Goal: Task Accomplishment & Management: Complete application form

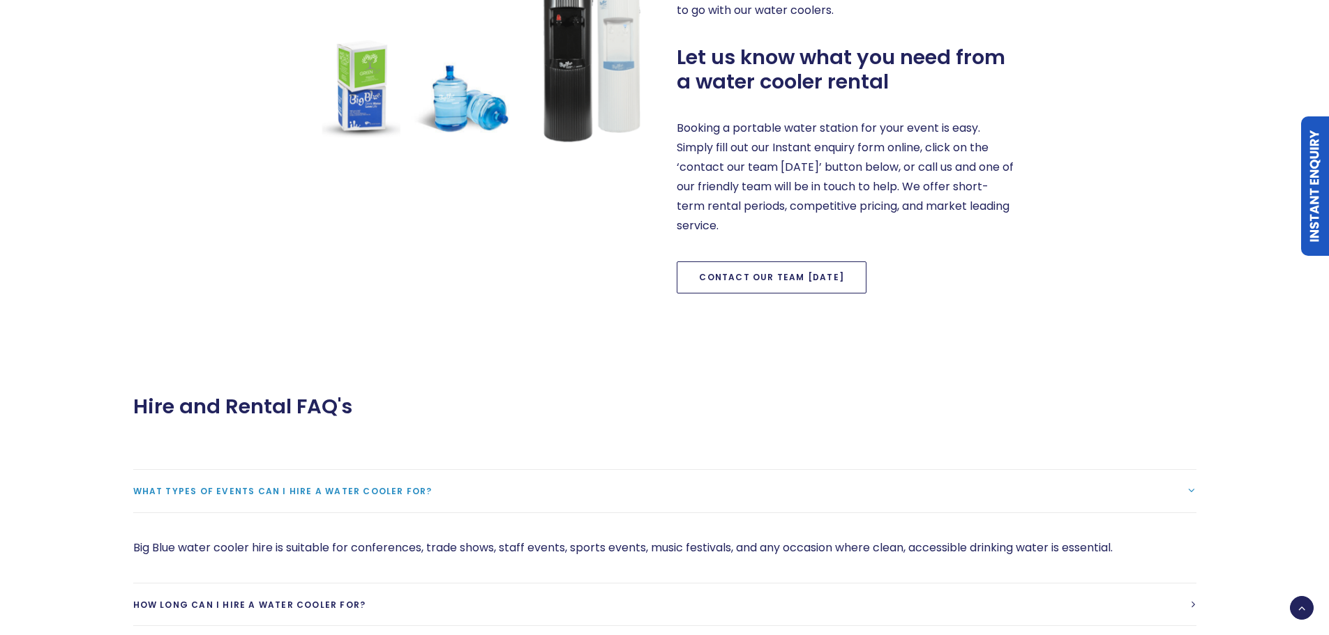
click at [750, 272] on link "Contact our team [DATE]" at bounding box center [772, 278] width 190 height 32
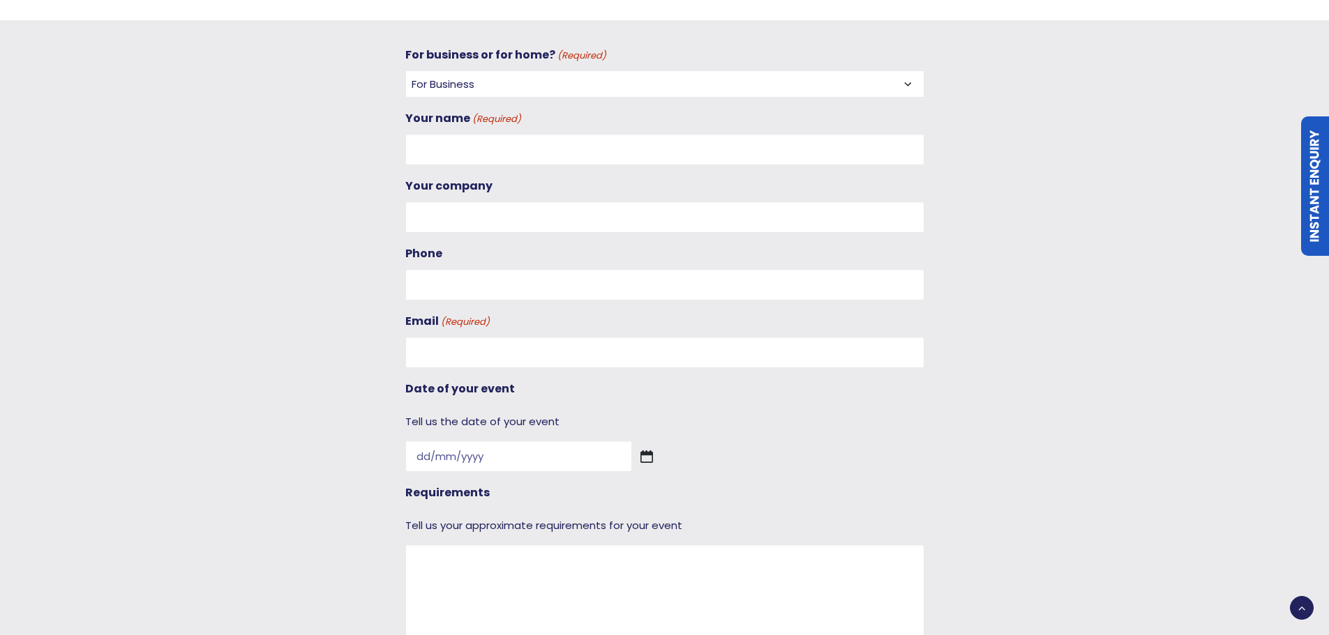
scroll to position [1299, 0]
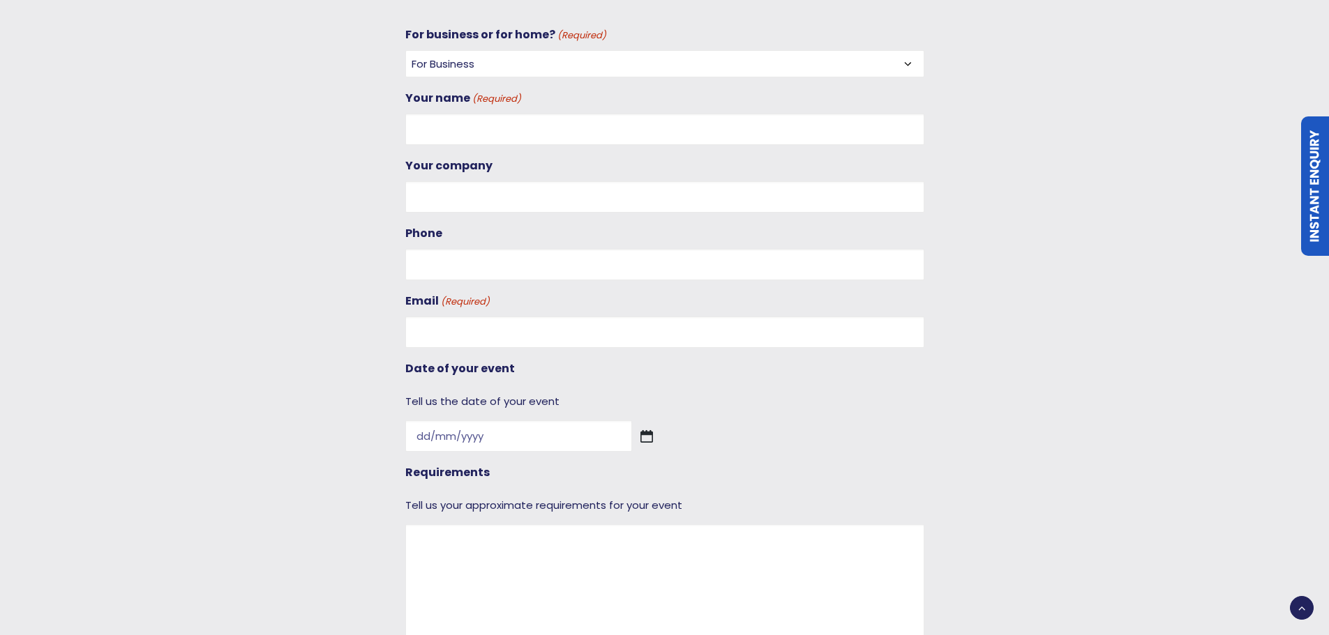
click at [432, 59] on select "For Business For Home" at bounding box center [664, 63] width 519 height 27
click at [405, 50] on select "For Business For Home" at bounding box center [664, 63] width 519 height 27
click at [450, 133] on input "Your name (Required)" at bounding box center [664, 129] width 519 height 31
type input "[PERSON_NAME]"
type input "0226742182"
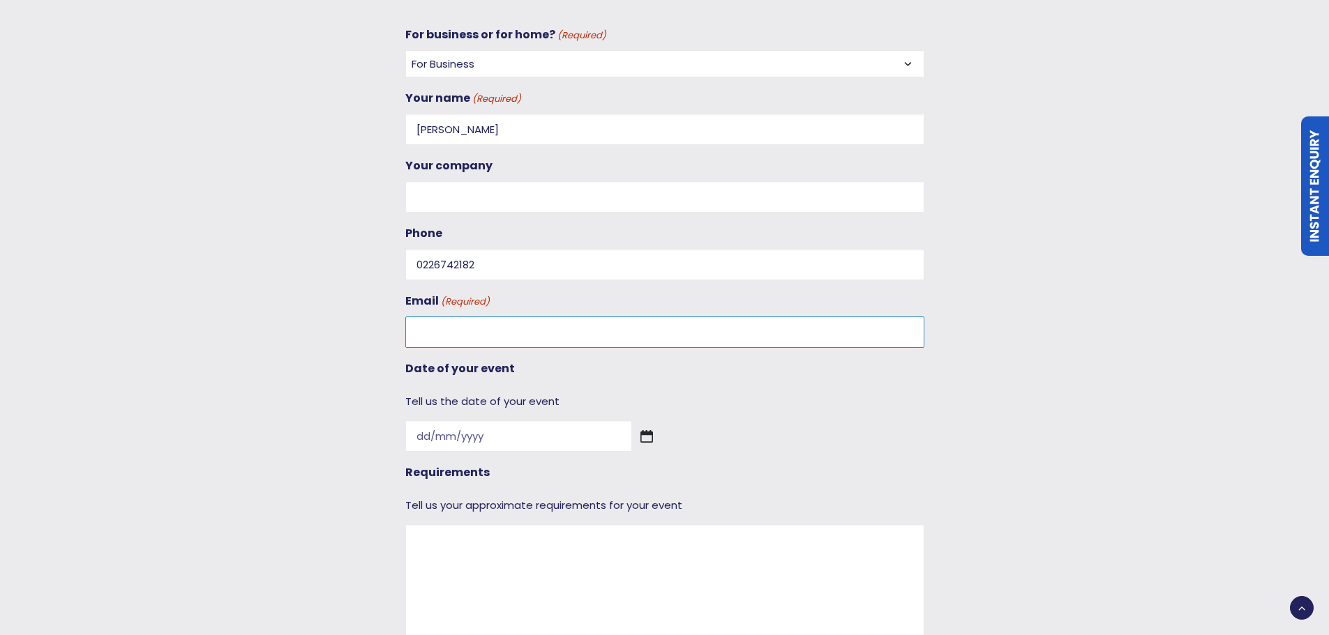
type input "[EMAIL_ADDRESS][DOMAIN_NAME]"
click at [483, 201] on input "Your company" at bounding box center [664, 196] width 519 height 31
type input "SSMB"
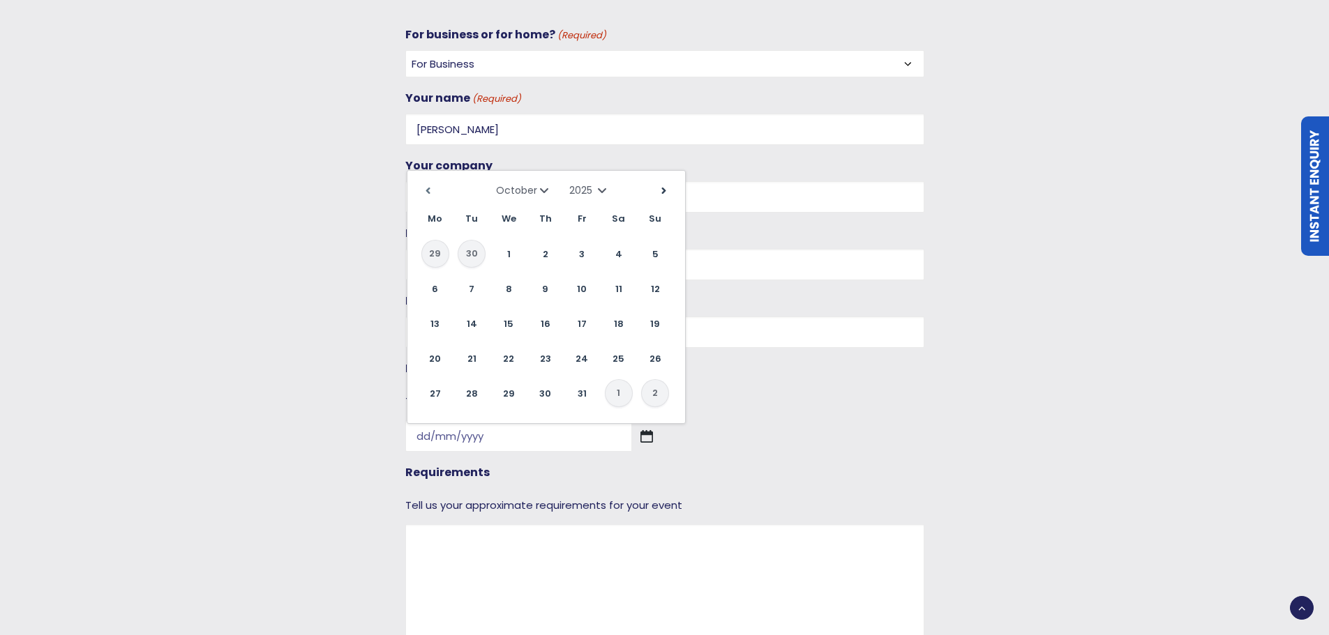
click at [658, 186] on link "Next" at bounding box center [664, 191] width 21 height 21
click at [426, 187] on link "Previous" at bounding box center [428, 191] width 21 height 21
click at [428, 193] on link "Previous" at bounding box center [428, 191] width 21 height 21
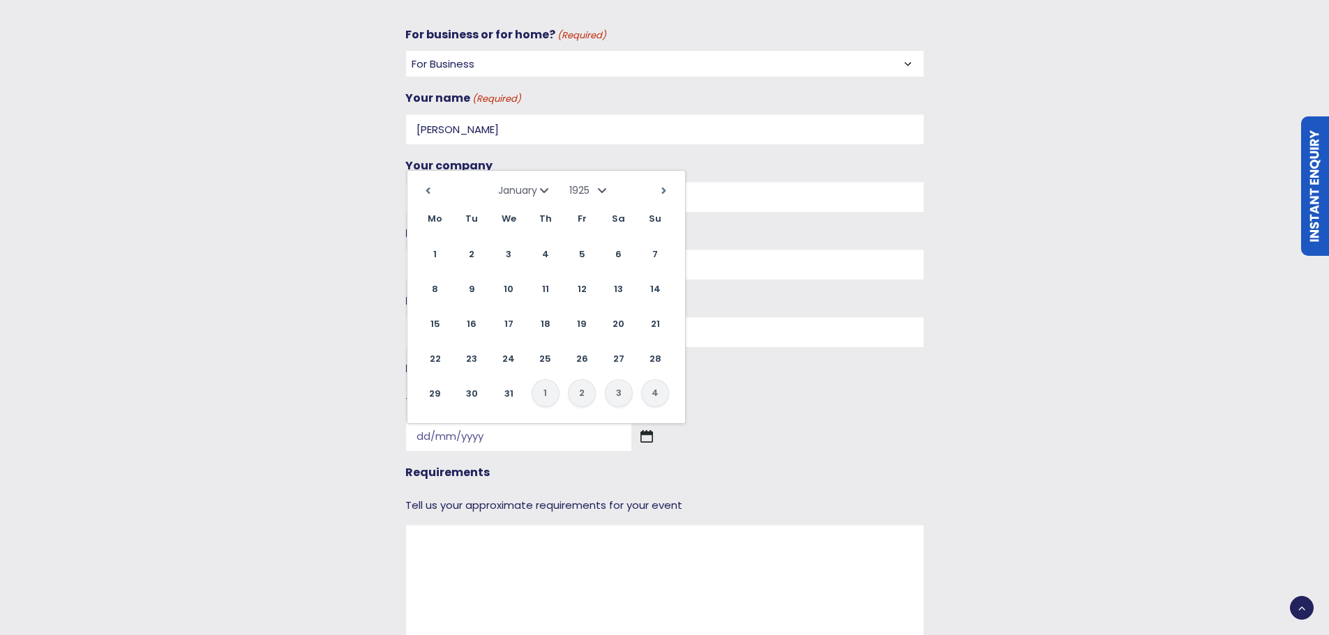
click at [596, 187] on select "1925 1926 1927 1928 1929 1930 1931 1932 1933 1934 1935 1936 1937 1938 1939 1940…" at bounding box center [589, 190] width 41 height 14
click at [548, 195] on select "January February March April May June July August September October November De…" at bounding box center [517, 190] width 70 height 14
click at [470, 286] on link "3" at bounding box center [472, 289] width 28 height 28
type input "[DATE]"
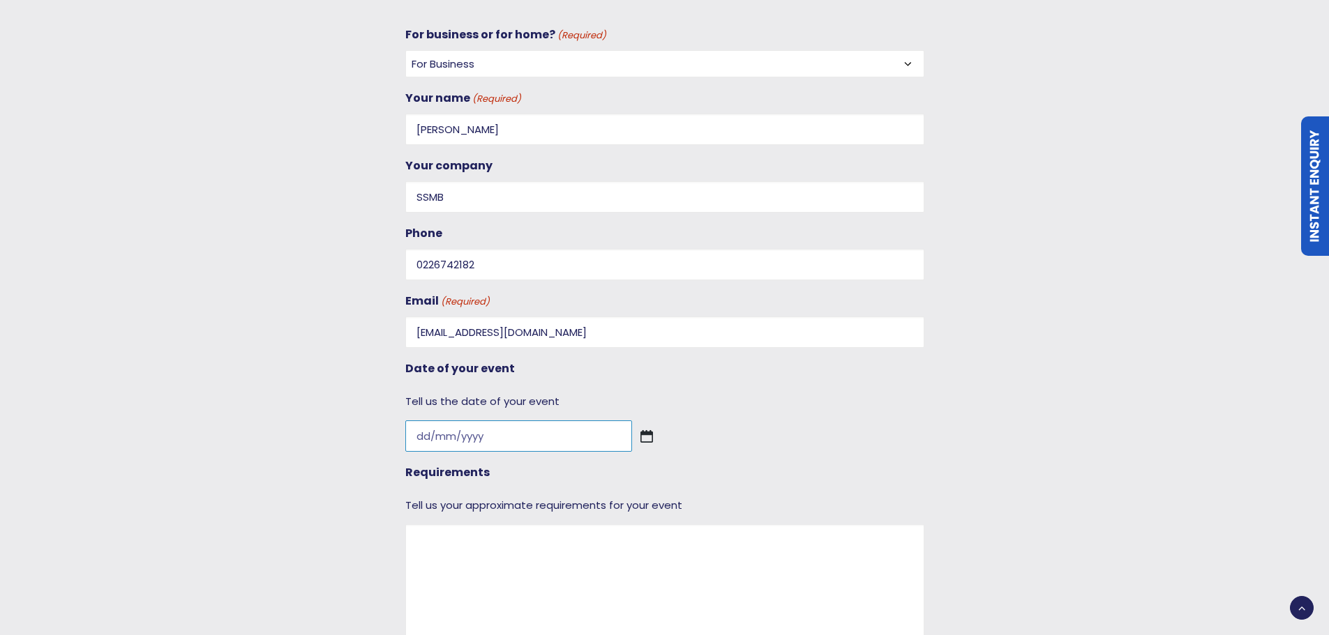
click at [472, 439] on input "Date of your event" at bounding box center [518, 436] width 227 height 31
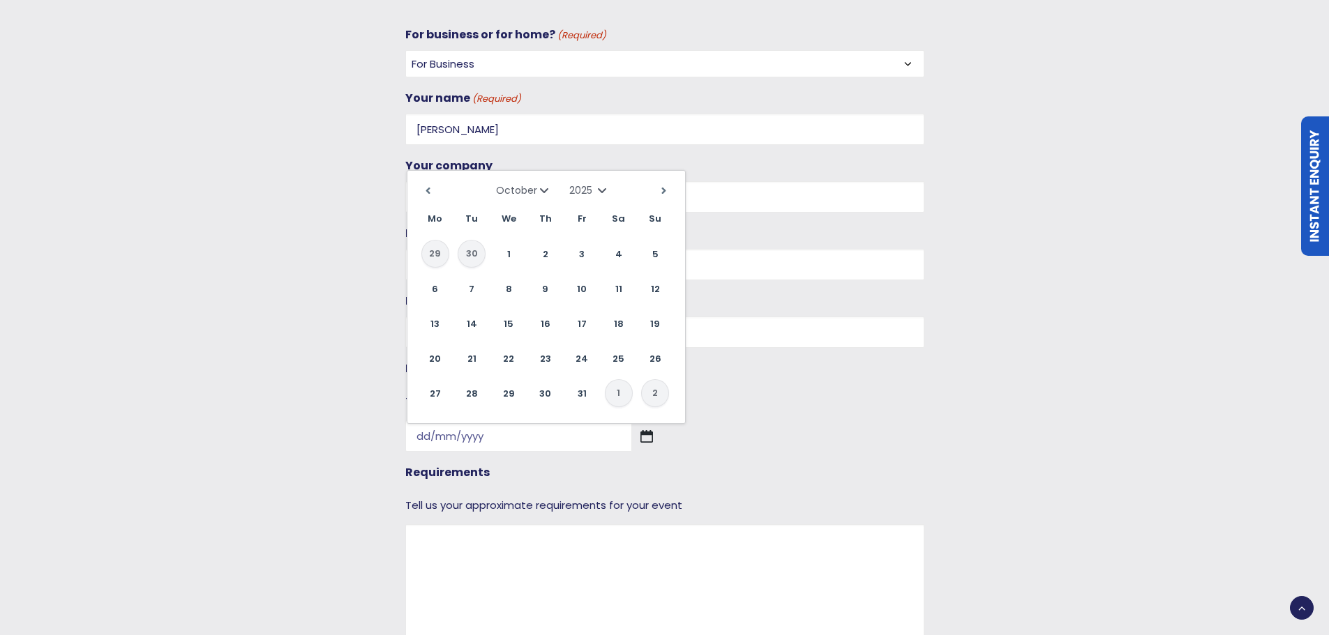
click at [541, 189] on select "January February March April May June July August September October November De…" at bounding box center [517, 190] width 70 height 14
click at [605, 193] on select "1925 1926 1927 1928 1929 1930 1931 1932 1933 1934 1935 1936 1937 1938 1939 1940…" at bounding box center [589, 190] width 41 height 14
click at [569, 183] on select "1925 1926 1927 1928 1929 1930 1931 1932 1933 1934 1935 1936 1937 1938 1939 1940…" at bounding box center [589, 190] width 41 height 14
click at [472, 296] on link "3" at bounding box center [472, 289] width 28 height 28
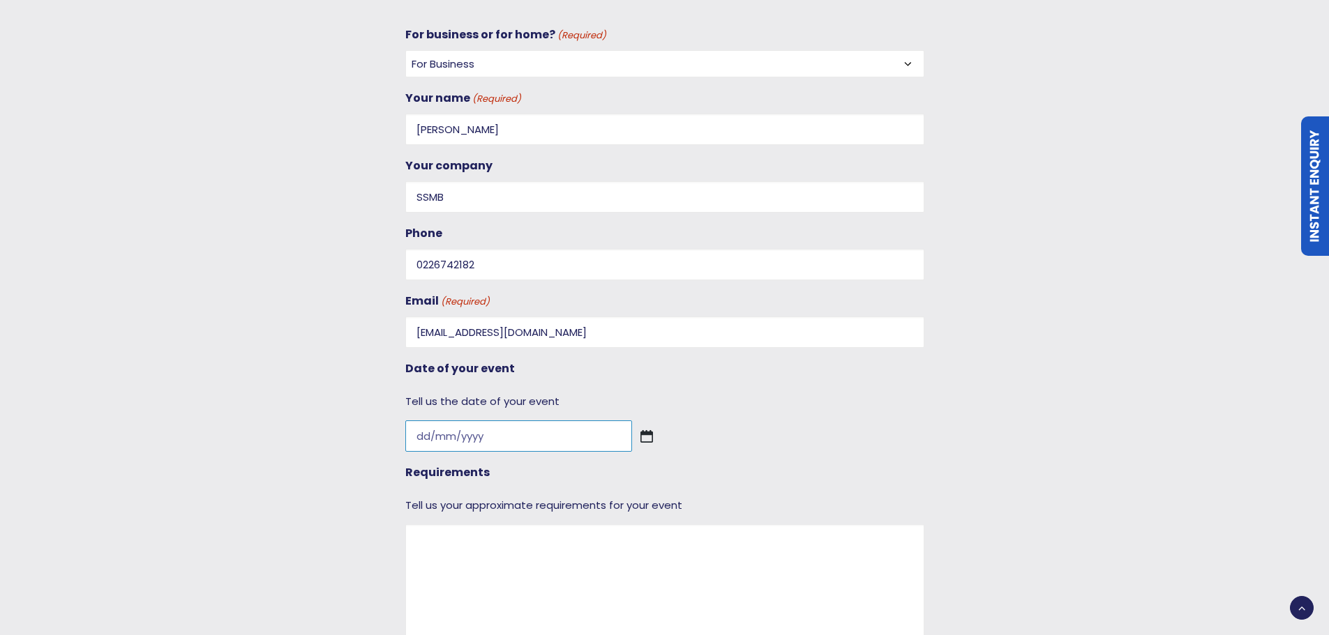
click at [442, 430] on input "Date of your event" at bounding box center [518, 436] width 227 height 31
type input "[DATE]"
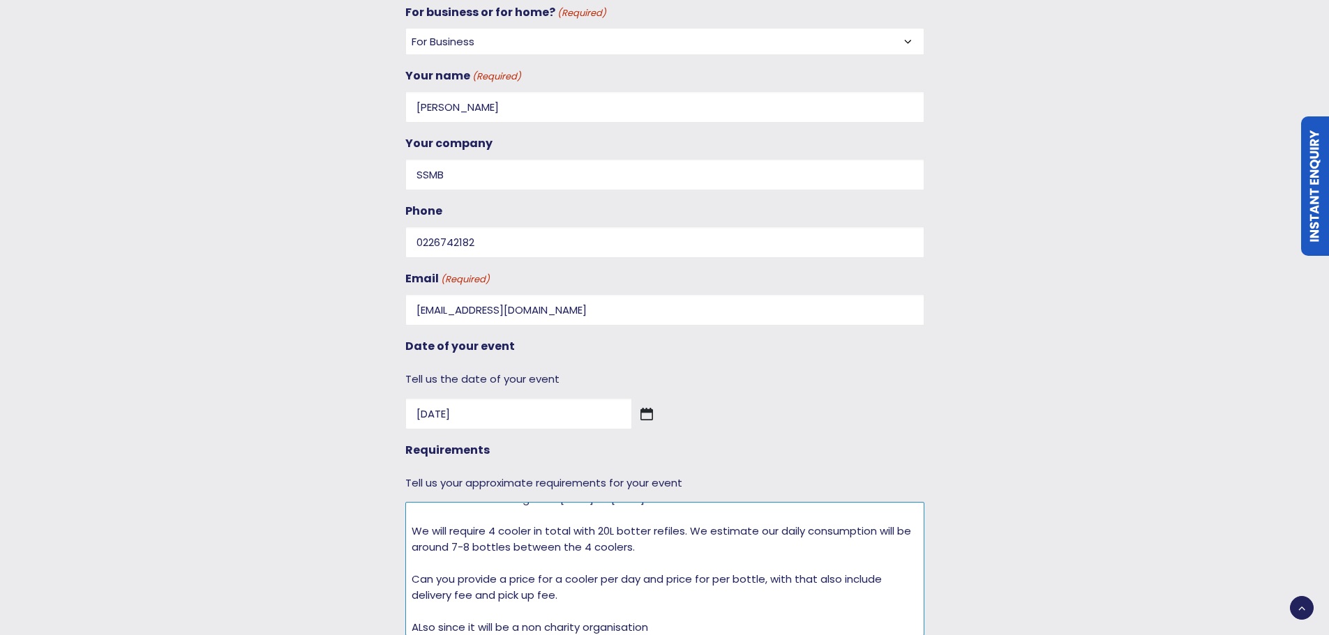
scroll to position [55, 0]
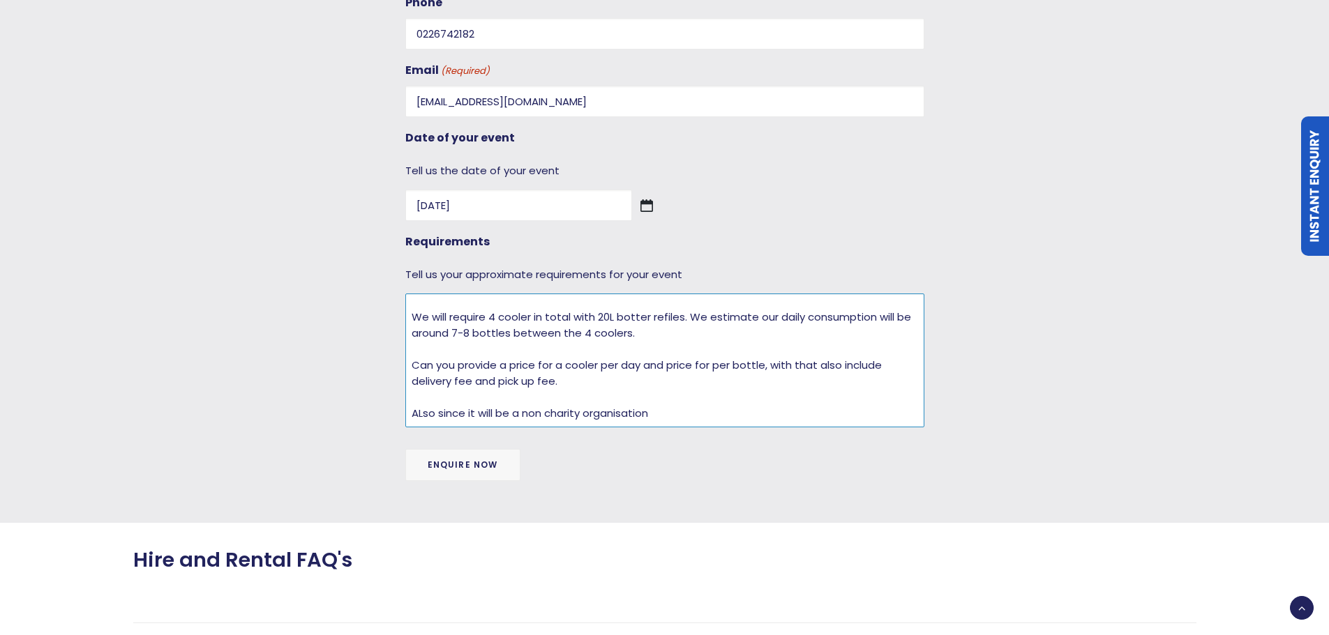
drag, startPoint x: 548, startPoint y: 631, endPoint x: 527, endPoint y: 580, distance: 56.0
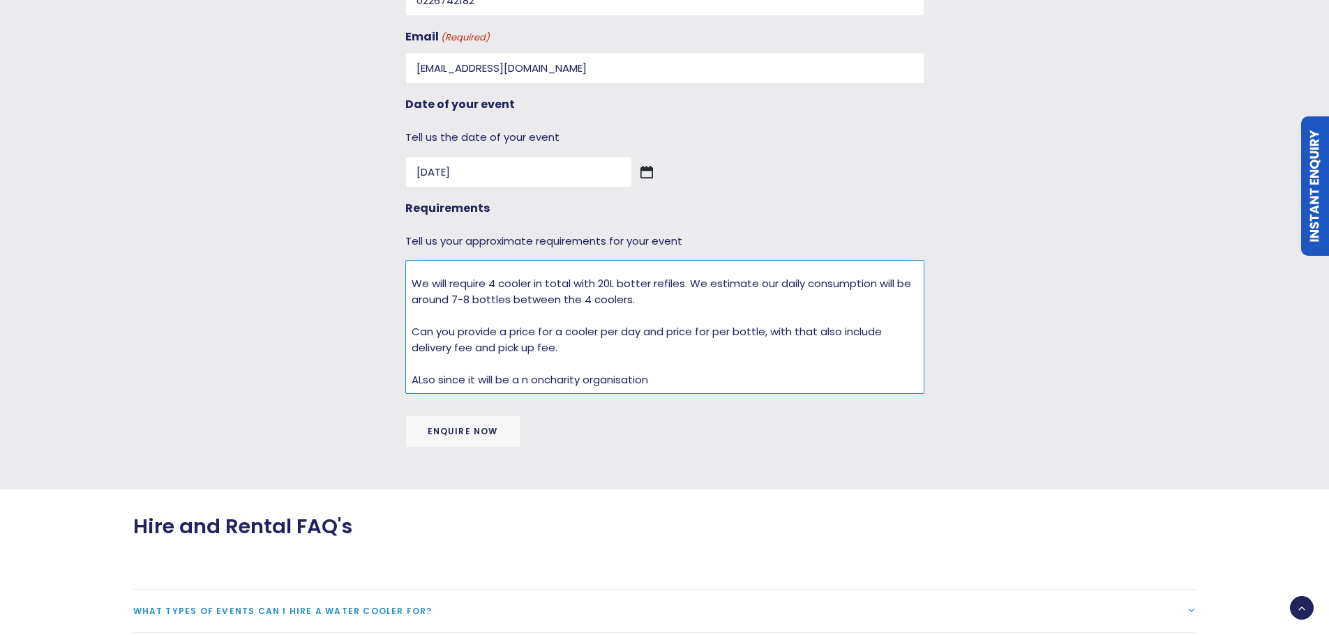
drag, startPoint x: 543, startPoint y: 383, endPoint x: 533, endPoint y: 383, distance: 10.5
click at [533, 383] on textarea "Hi , We have an event coming at our [DEMOGRAPHIC_DATA] which be the opening of …" at bounding box center [664, 327] width 519 height 134
click at [791, 378] on textarea "Hi , We have an event coming at our [DEMOGRAPHIC_DATA] which be the opening of …" at bounding box center [664, 327] width 519 height 134
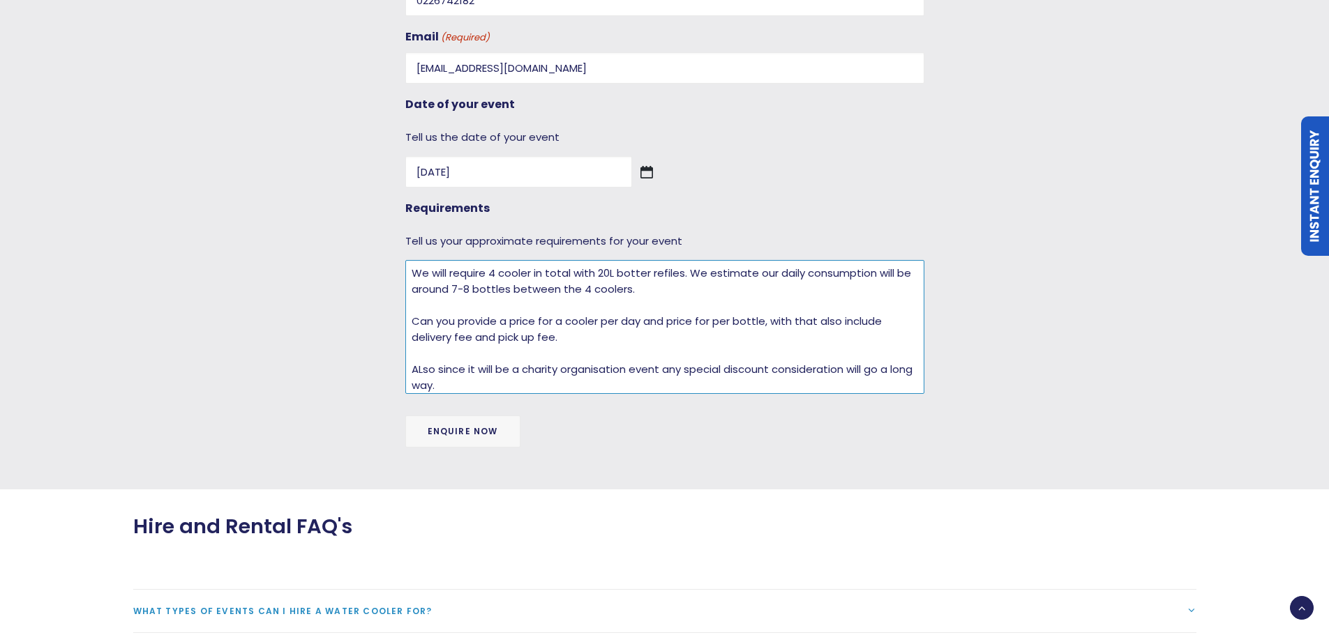
click at [601, 375] on textarea "Hi , We have an event coming at our [DEMOGRAPHIC_DATA] which be the opening of …" at bounding box center [664, 327] width 519 height 134
click at [0, 0] on span "organization event," at bounding box center [0, 0] width 0 height 0
click at [525, 332] on textarea "Hi , We have an event coming at our [DEMOGRAPHIC_DATA] which be the opening of …" at bounding box center [664, 327] width 519 height 134
click at [0, 0] on span "pickup" at bounding box center [0, 0] width 0 height 0
type textarea "Hi , We have an event coming at our [DEMOGRAPHIC_DATA] which be the opening of …"
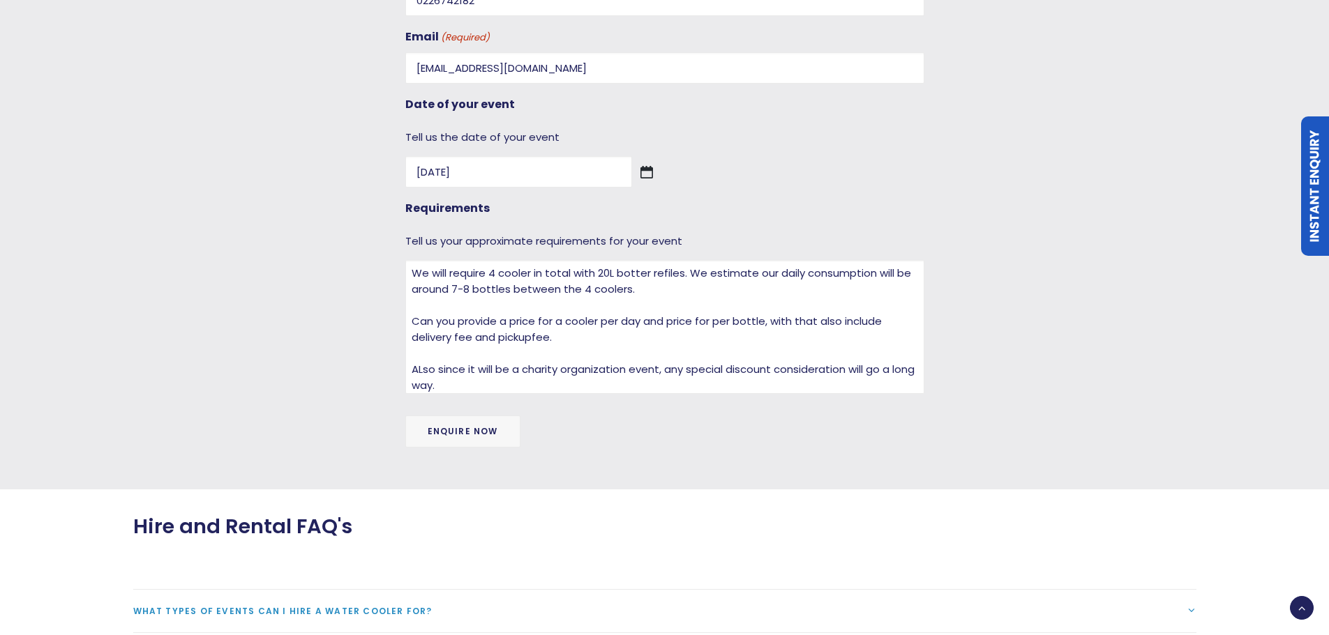
click at [469, 429] on input "Enquire now" at bounding box center [462, 432] width 115 height 32
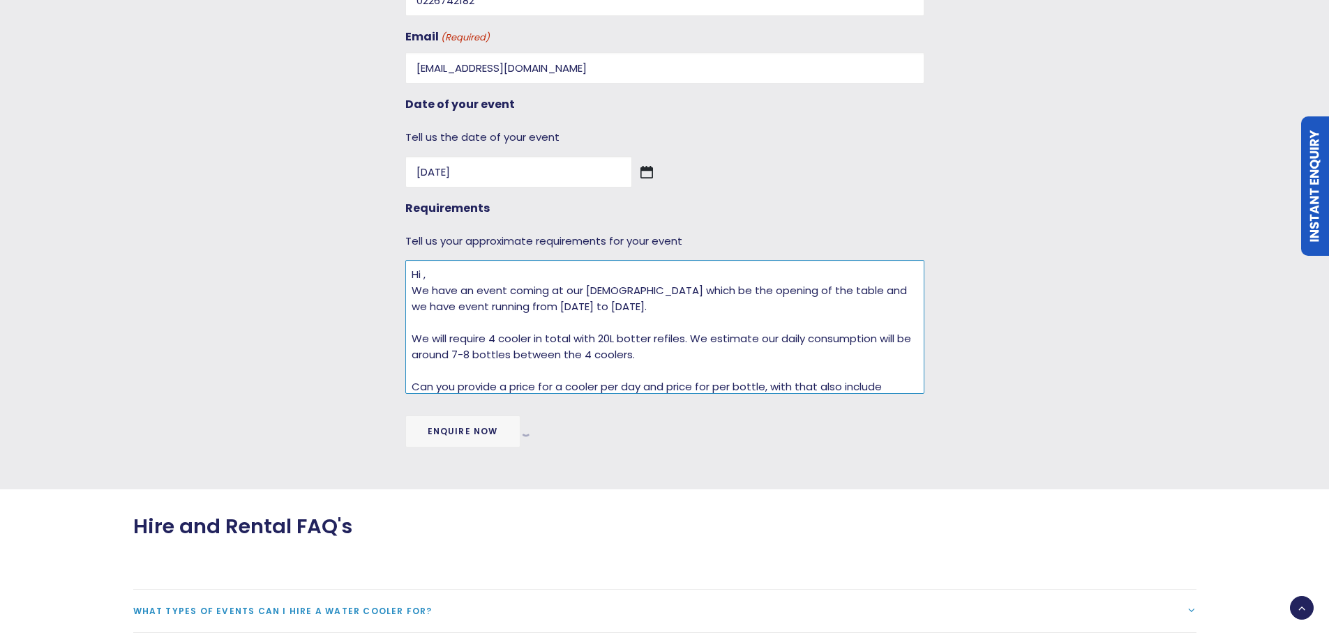
drag, startPoint x: 473, startPoint y: 381, endPoint x: 336, endPoint y: 230, distance: 203.4
click at [336, 230] on div "For business or for home? (Required) For Business For Home Your name (Required)…" at bounding box center [652, 113] width 1088 height 704
